Goal: Task Accomplishment & Management: Use online tool/utility

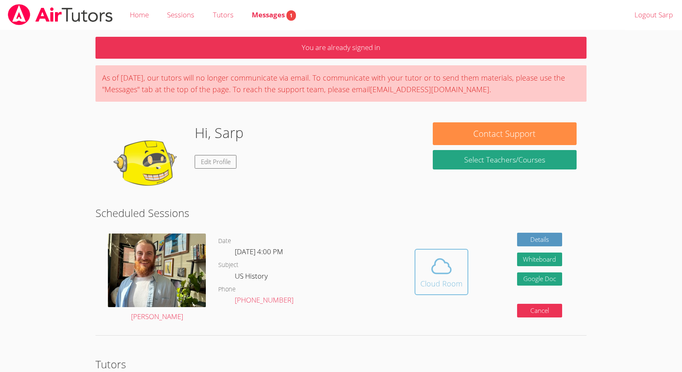
click at [433, 269] on icon at bounding box center [441, 266] width 23 height 23
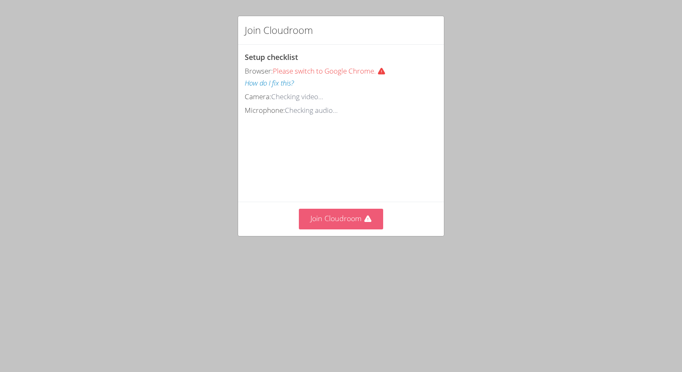
click at [355, 217] on button "Join Cloudroom" at bounding box center [341, 219] width 85 height 20
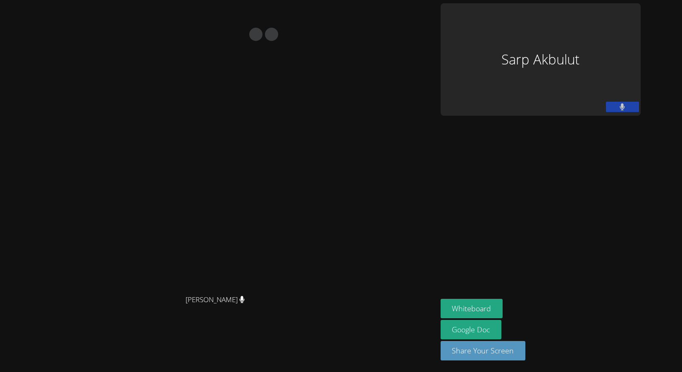
click at [602, 81] on div "Sarp Akbulut" at bounding box center [541, 59] width 200 height 112
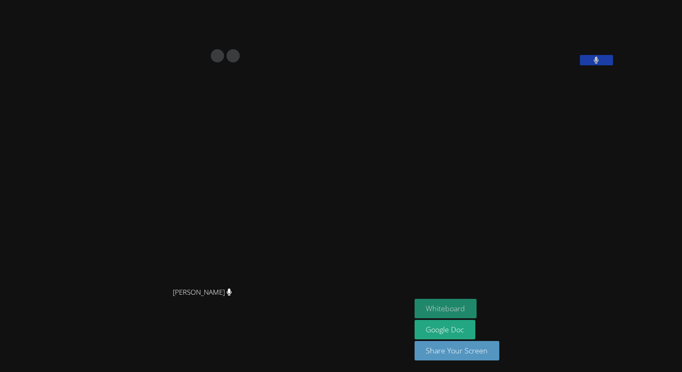
click at [477, 308] on button "Whiteboard" at bounding box center [446, 308] width 62 height 19
click at [477, 304] on button "Whiteboard" at bounding box center [446, 308] width 62 height 19
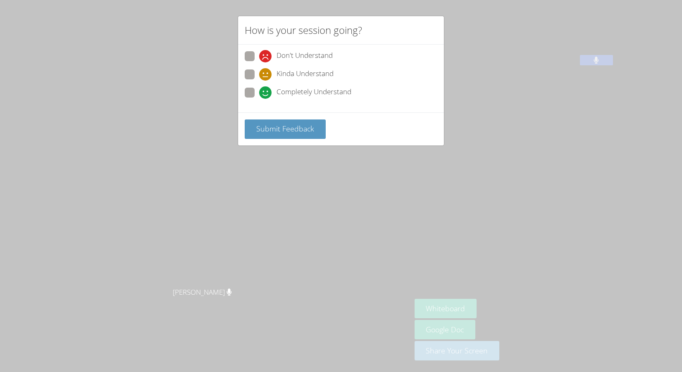
click at [259, 99] on span at bounding box center [259, 99] width 0 height 0
click at [259, 93] on input "Completely Understand" at bounding box center [262, 91] width 7 height 7
radio input "true"
click at [283, 123] on button "Submit Feedback" at bounding box center [285, 128] width 81 height 19
